Goal: Find specific page/section: Find specific page/section

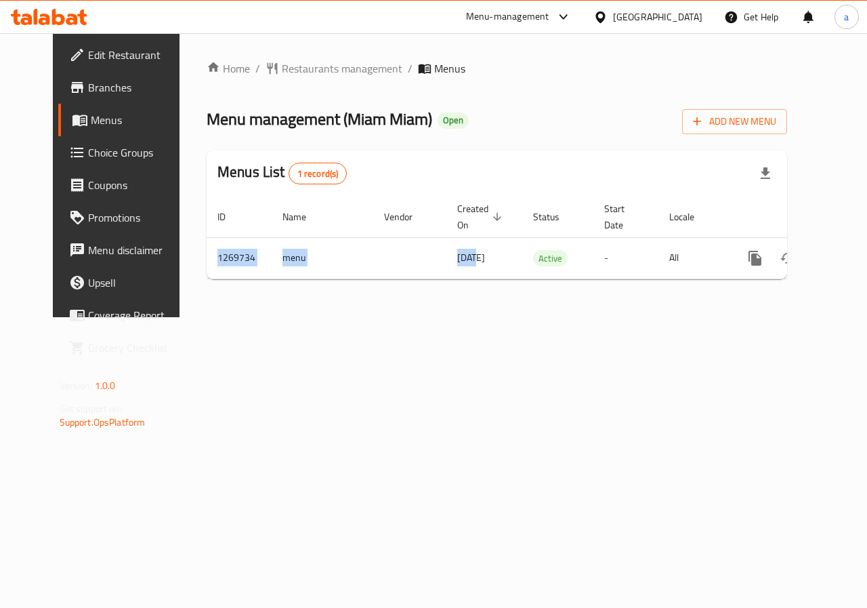
click at [442, 279] on div "ID Name Vendor Created On sorted descending Status Start Date Locale Actions 12…" at bounding box center [497, 237] width 581 height 83
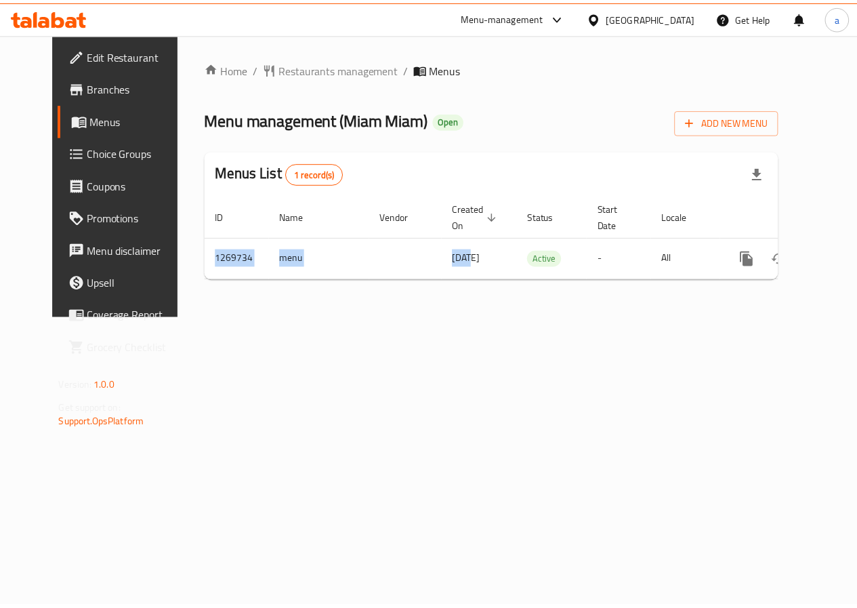
scroll to position [0, 5]
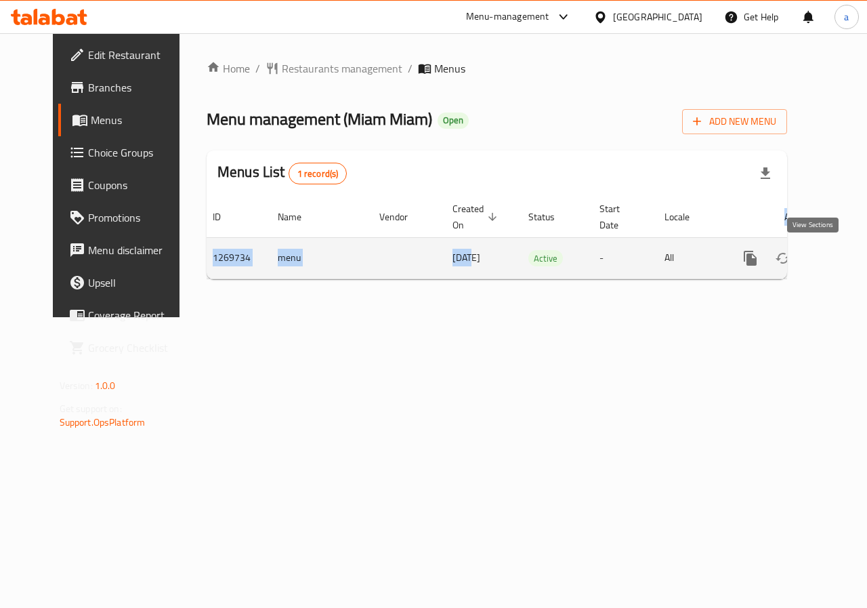
click at [840, 264] on icon "enhanced table" at bounding box center [848, 258] width 16 height 16
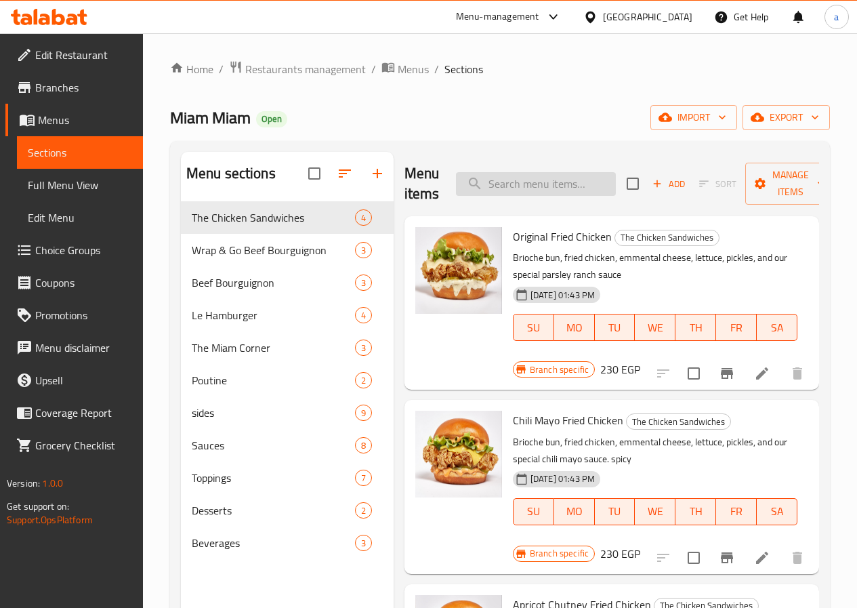
click at [495, 177] on input "search" at bounding box center [536, 184] width 160 height 24
paste input "Changes of Size :"
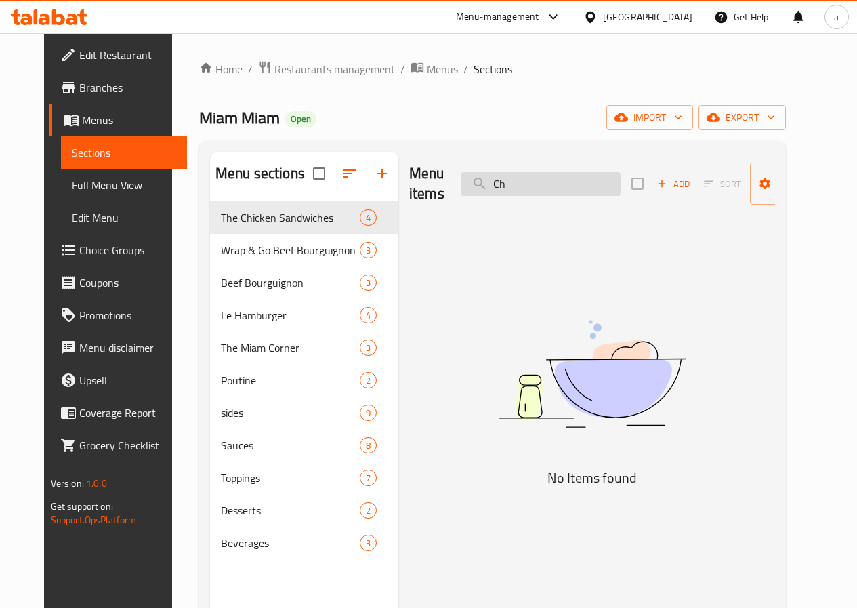
type input "C"
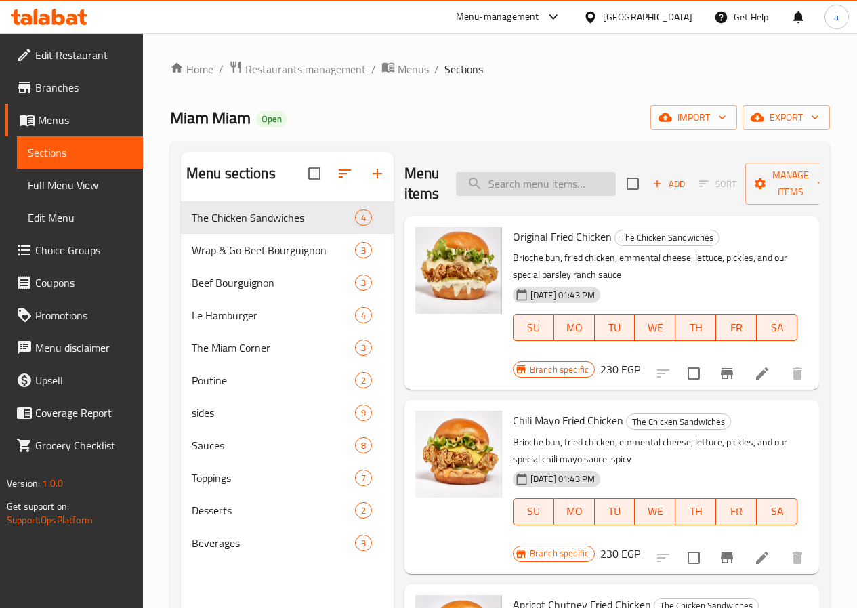
click at [495, 186] on input "search" at bounding box center [536, 184] width 160 height 24
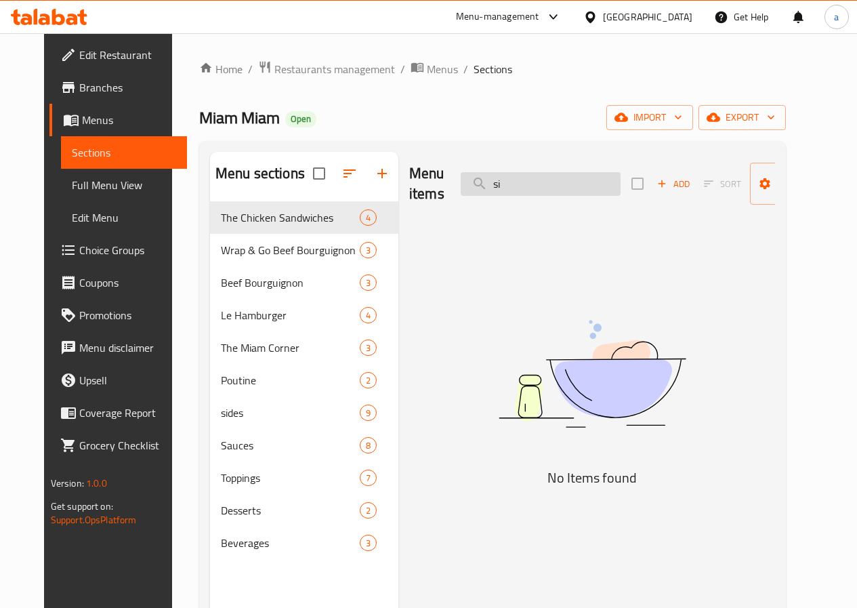
type input "s"
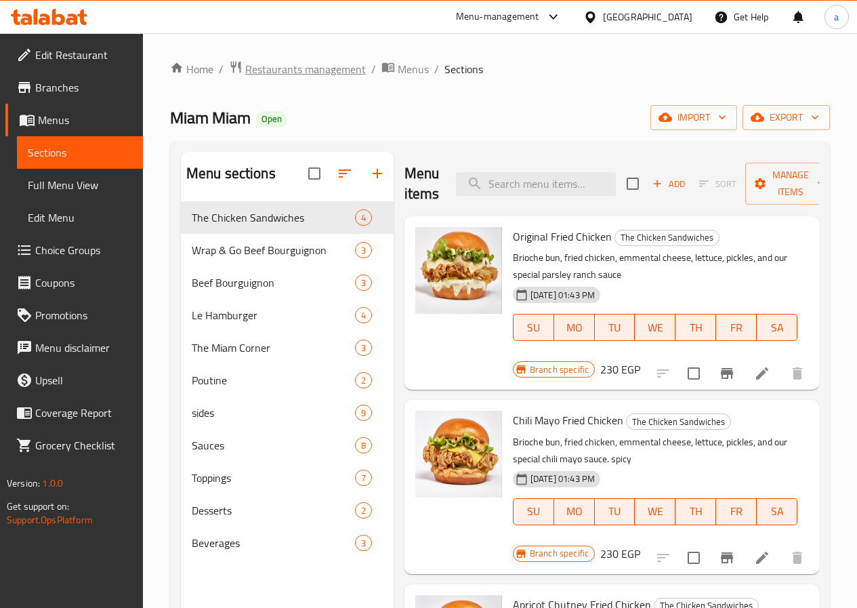
click at [270, 70] on span "Restaurants management" at bounding box center [305, 69] width 121 height 16
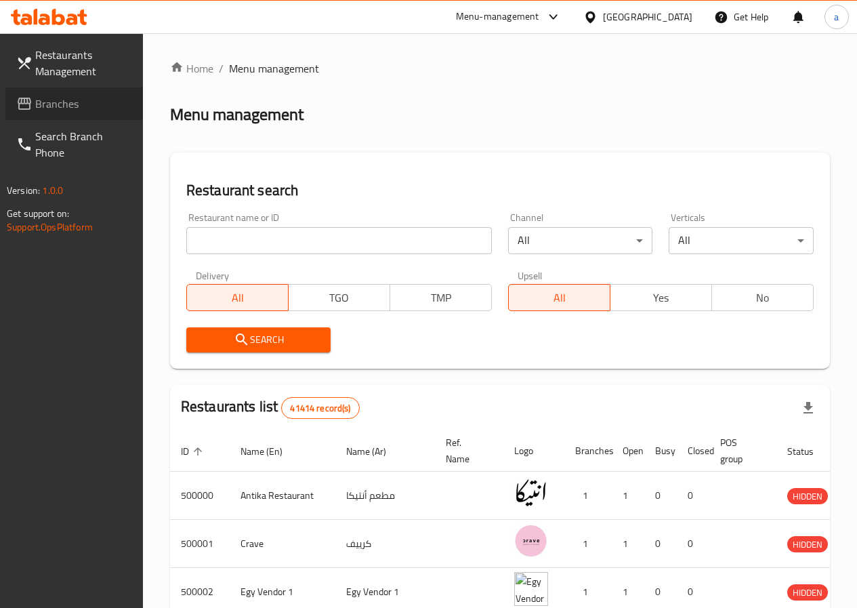
click at [57, 104] on span "Branches" at bounding box center [83, 104] width 97 height 16
